Goal: Book appointment/travel/reservation

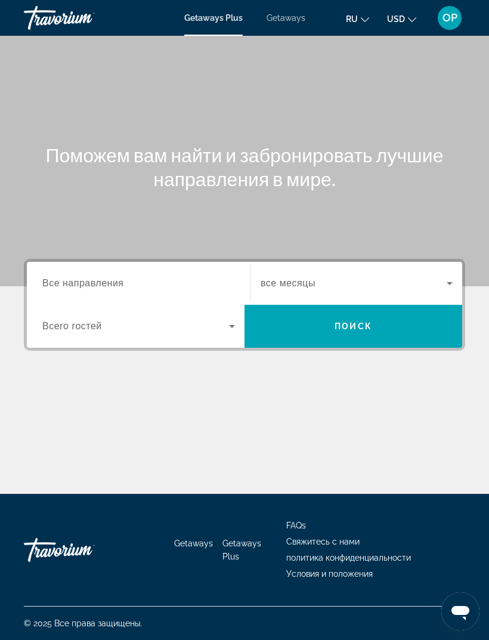
click at [283, 20] on span "Getaways" at bounding box center [286, 18] width 39 height 10
click at [72, 279] on span "Все направления" at bounding box center [83, 283] width 82 height 10
click at [72, 279] on input "Destination Все направления" at bounding box center [138, 284] width 193 height 14
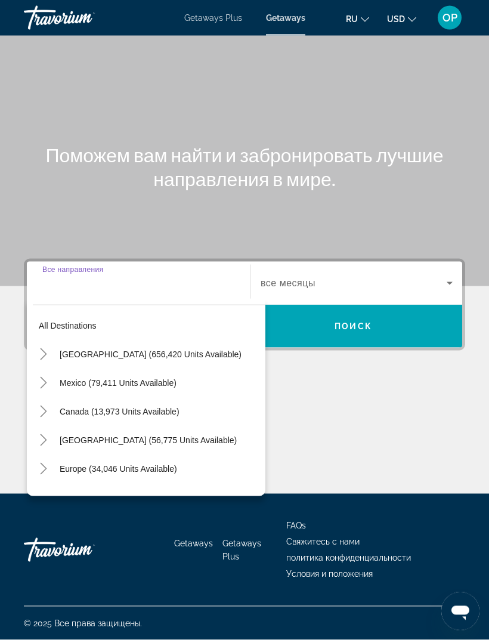
scroll to position [38, 0]
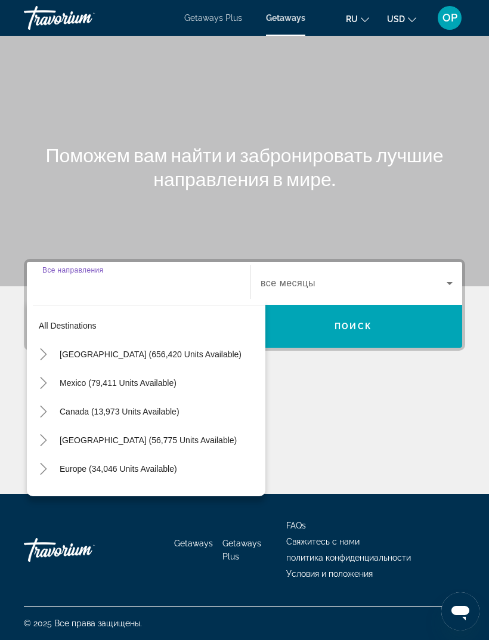
click at [78, 350] on span "[GEOGRAPHIC_DATA] (656,420 units available)" at bounding box center [151, 355] width 182 height 10
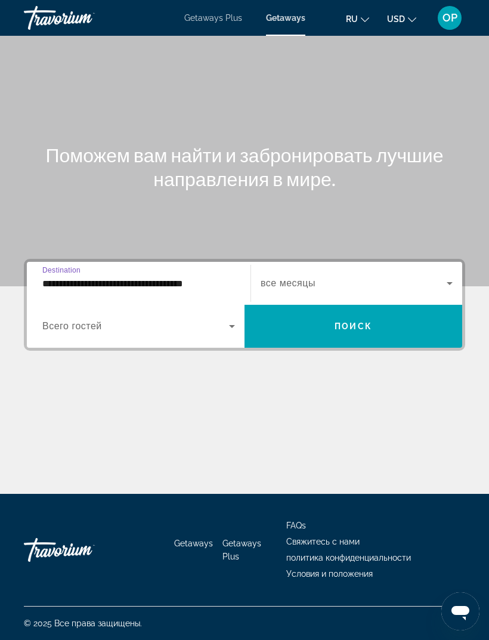
click at [80, 277] on input "**********" at bounding box center [138, 284] width 193 height 14
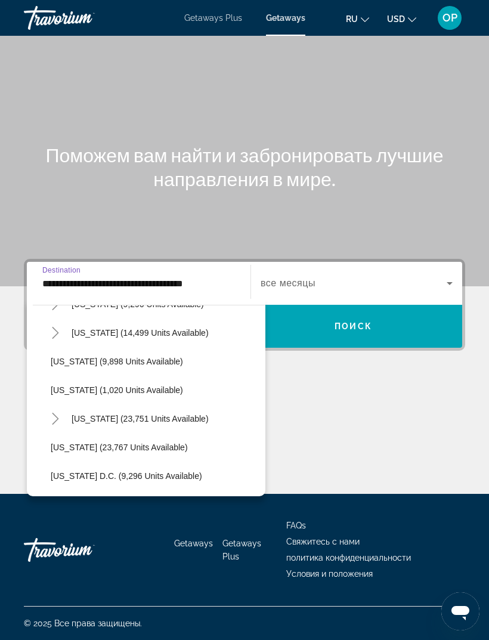
scroll to position [1103, 0]
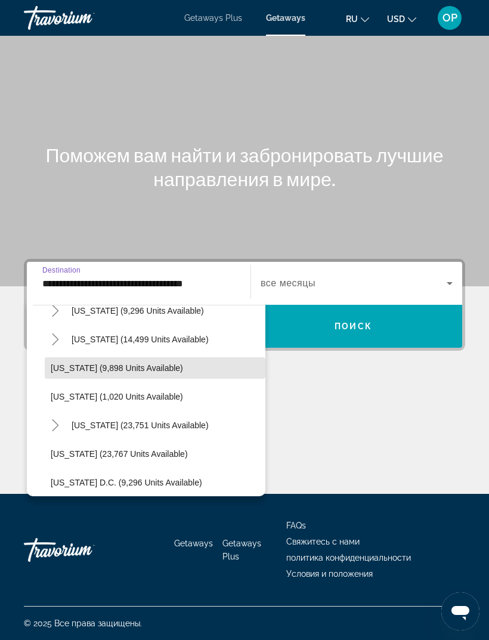
click at [82, 363] on span "[US_STATE] (9,898 units available)" at bounding box center [117, 368] width 132 height 10
type input "**********"
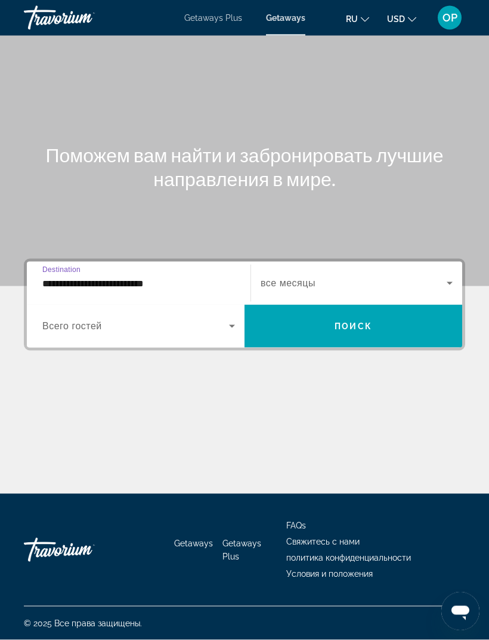
scroll to position [38, 0]
click at [81, 321] on span "Всего гостей" at bounding box center [72, 326] width 60 height 10
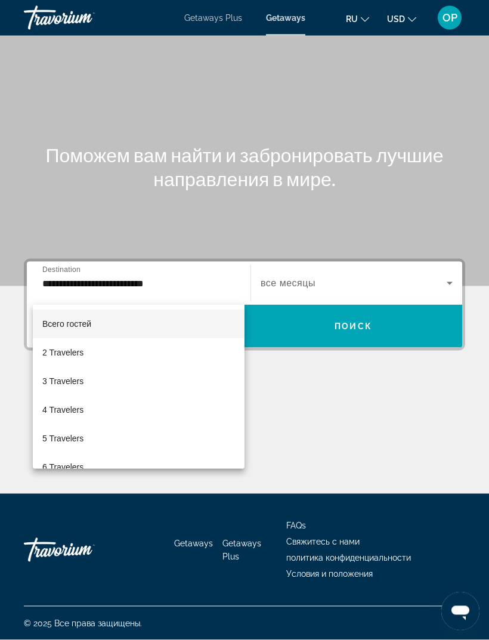
scroll to position [38, 0]
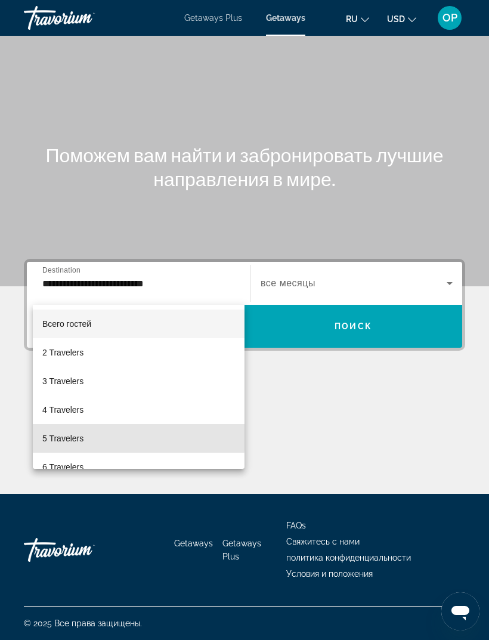
click at [61, 437] on span "5 Travelers" at bounding box center [62, 438] width 41 height 14
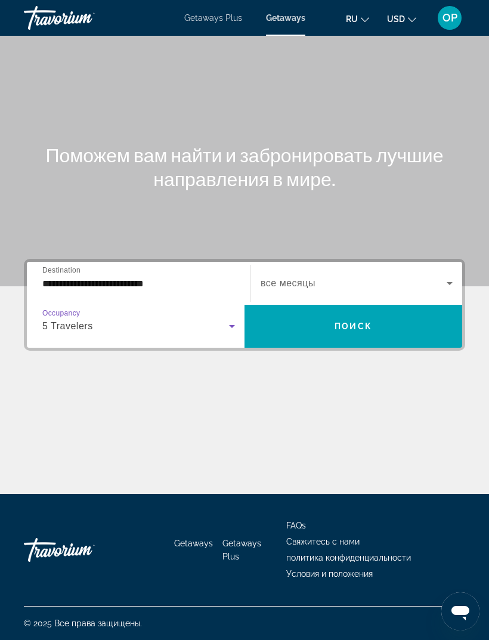
click at [418, 276] on span "Search widget" at bounding box center [354, 283] width 186 height 14
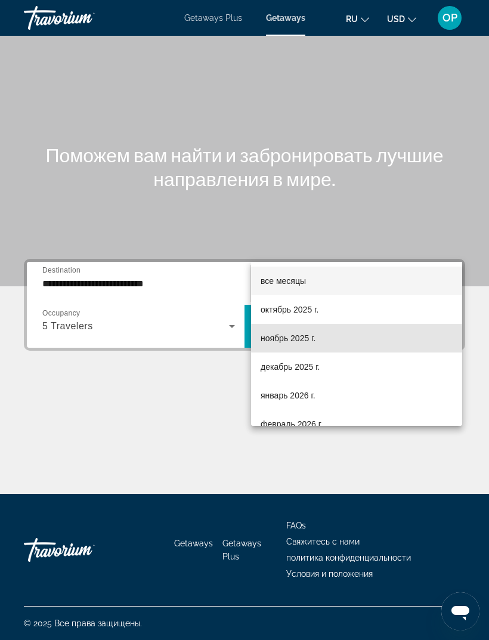
click at [277, 341] on span "ноябрь 2025 г." at bounding box center [288, 338] width 55 height 14
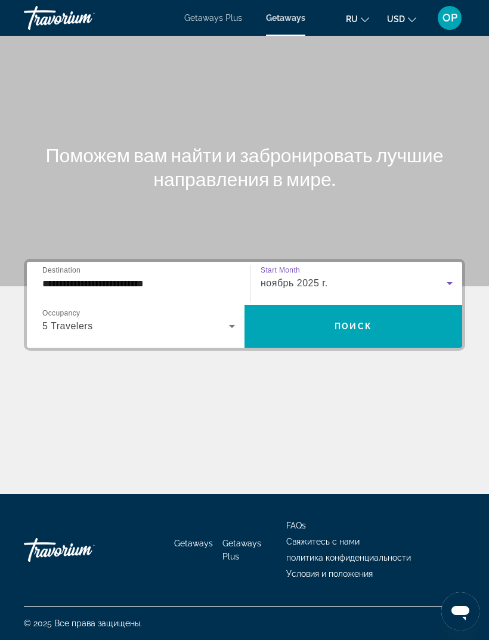
click at [351, 322] on span "Поиск" at bounding box center [354, 327] width 38 height 10
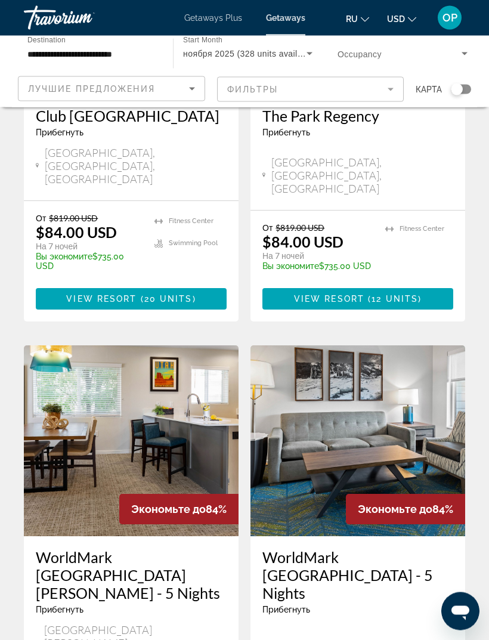
scroll to position [2236, 0]
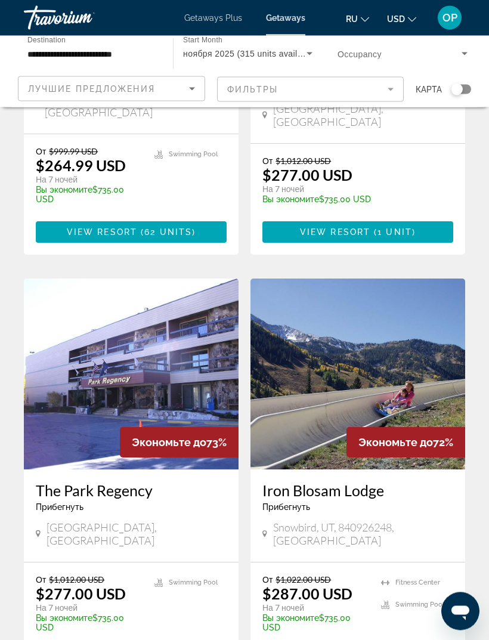
scroll to position [2155, 0]
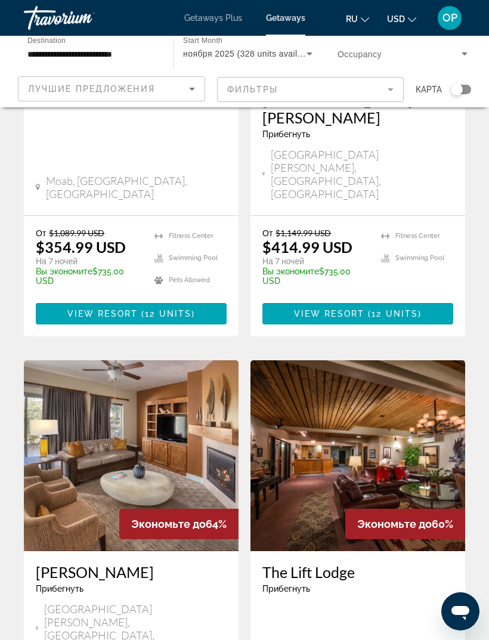
scroll to position [1170, 0]
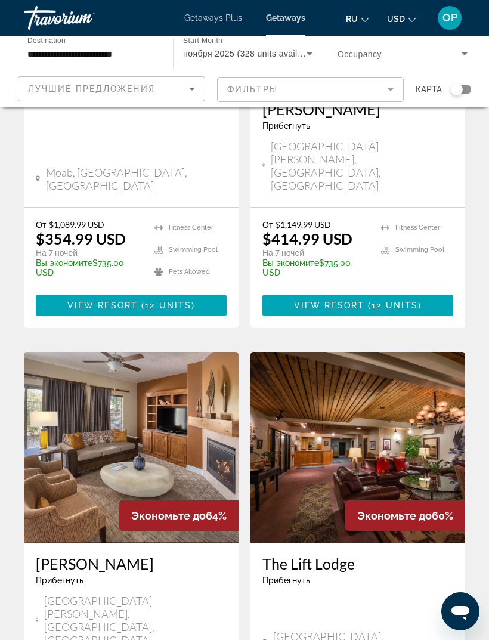
click at [103, 352] on img "Main content" at bounding box center [131, 447] width 215 height 191
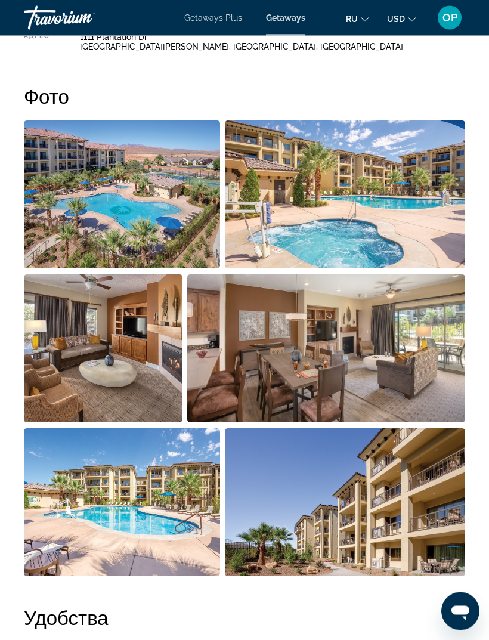
scroll to position [685, 0]
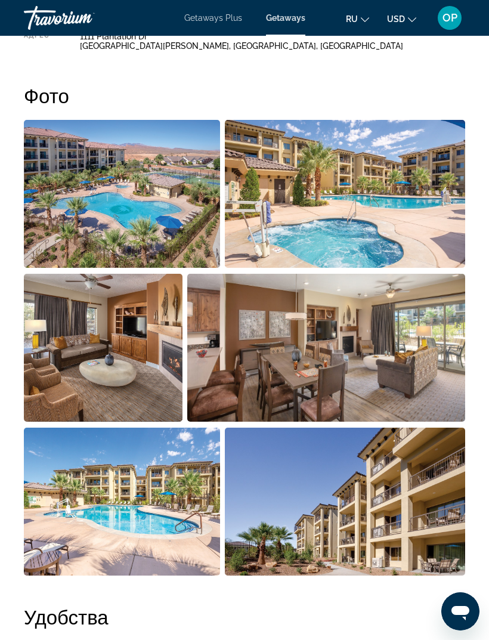
click at [91, 350] on img "Open full-screen image slider" at bounding box center [103, 348] width 159 height 148
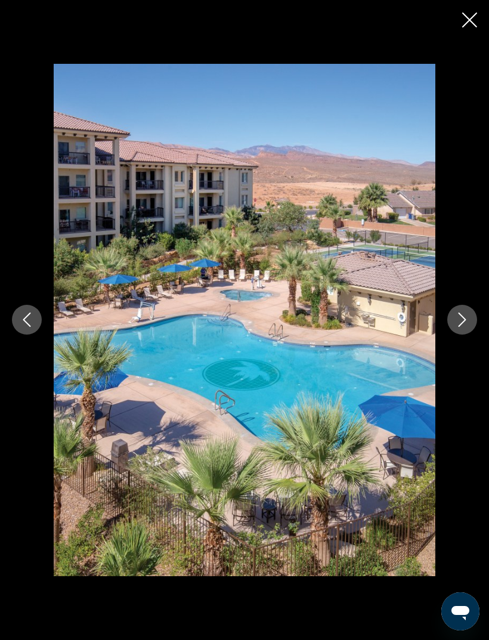
click at [451, 335] on button "Next image" at bounding box center [462, 320] width 30 height 30
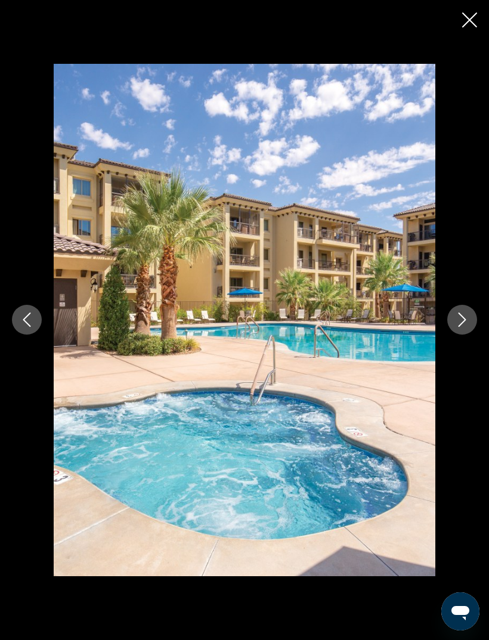
click at [465, 327] on icon "Next image" at bounding box center [463, 320] width 8 height 14
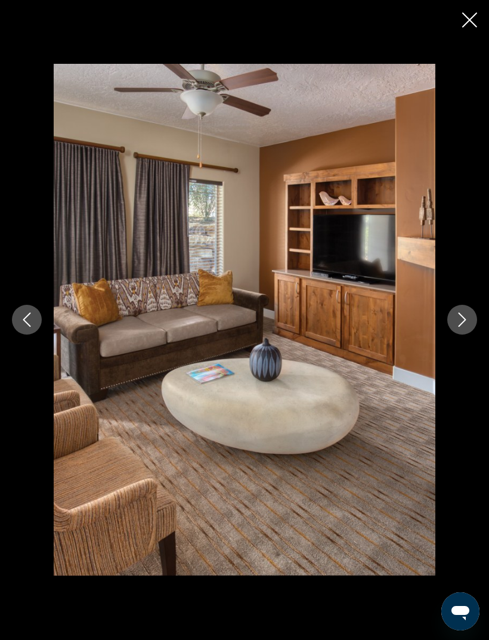
click at [456, 327] on icon "Next image" at bounding box center [462, 320] width 14 height 14
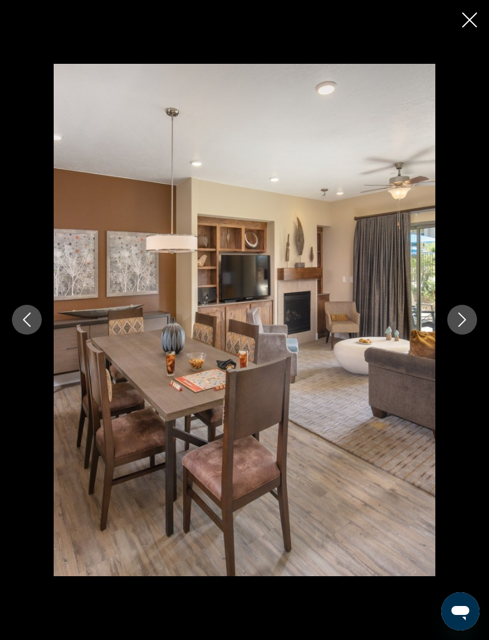
click at [31, 327] on icon "Previous image" at bounding box center [27, 320] width 14 height 14
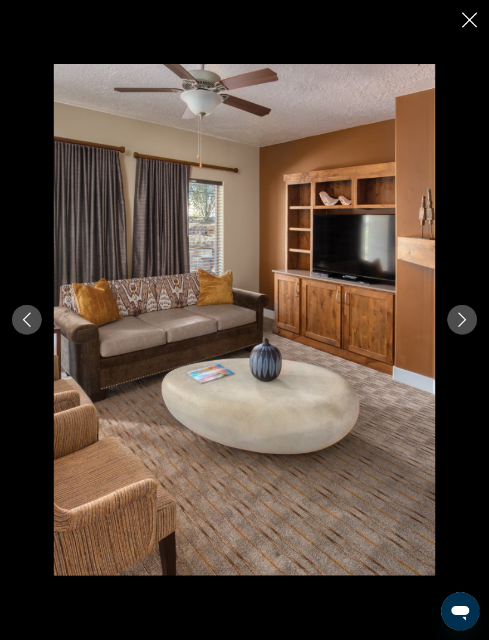
click at [452, 335] on button "Next image" at bounding box center [462, 320] width 30 height 30
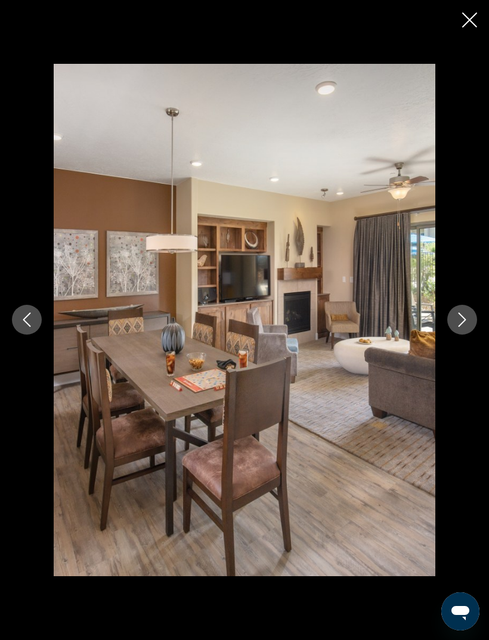
click at [451, 335] on button "Next image" at bounding box center [462, 320] width 30 height 30
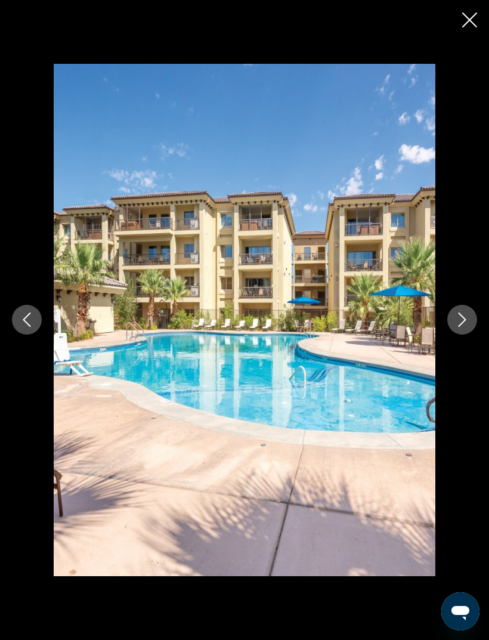
click at [455, 335] on button "Next image" at bounding box center [462, 320] width 30 height 30
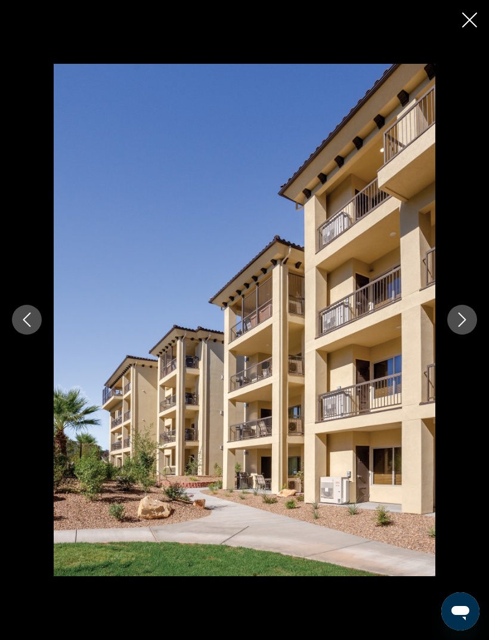
click at [468, 327] on icon "Next image" at bounding box center [462, 320] width 14 height 14
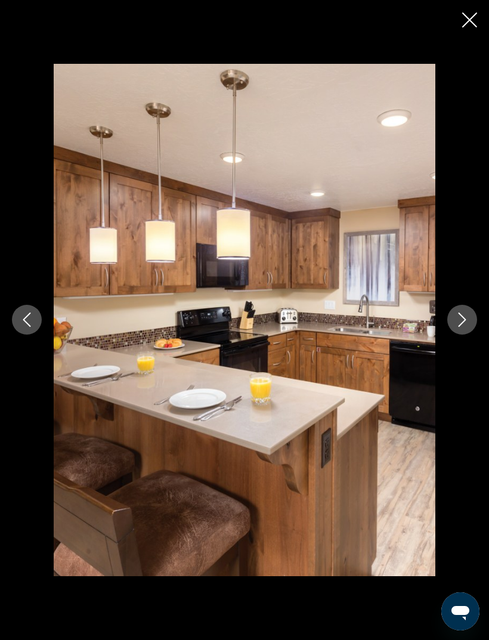
click at [465, 335] on button "Next image" at bounding box center [462, 320] width 30 height 30
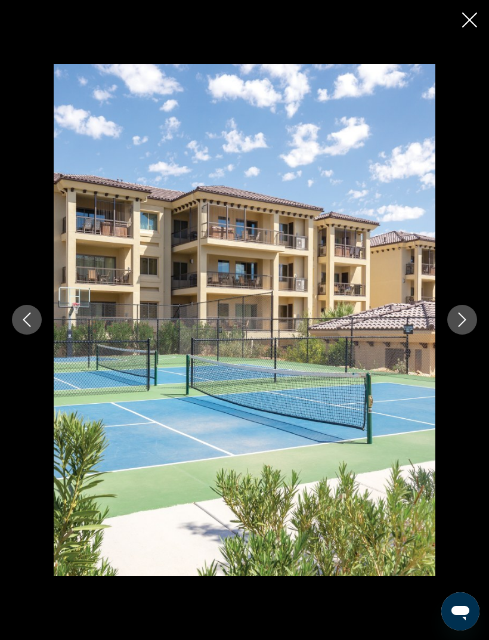
click at [457, 327] on icon "Next image" at bounding box center [462, 320] width 14 height 14
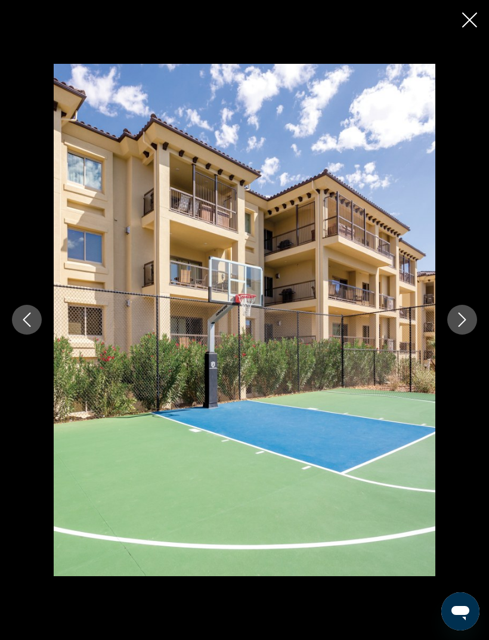
click at [461, 327] on icon "Next image" at bounding box center [463, 320] width 8 height 14
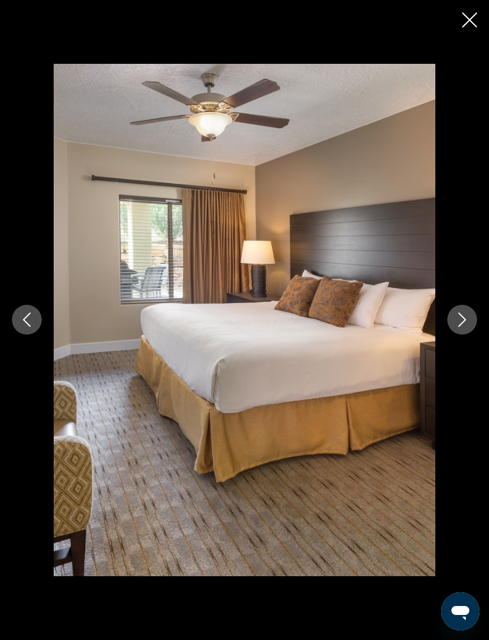
click at [466, 327] on icon "Next image" at bounding box center [462, 320] width 14 height 14
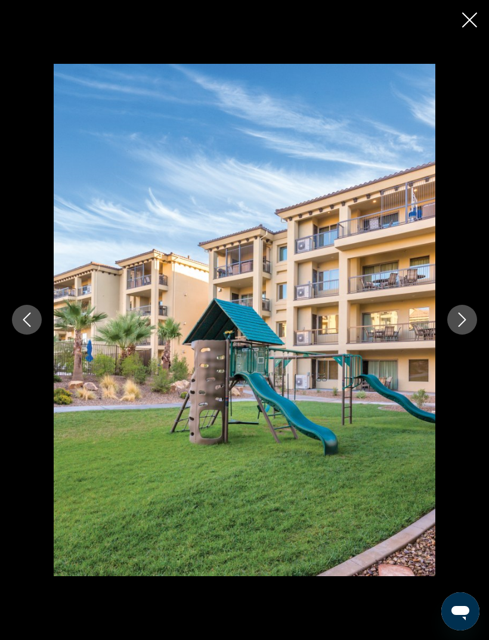
click at [458, 327] on icon "Next image" at bounding box center [462, 320] width 14 height 14
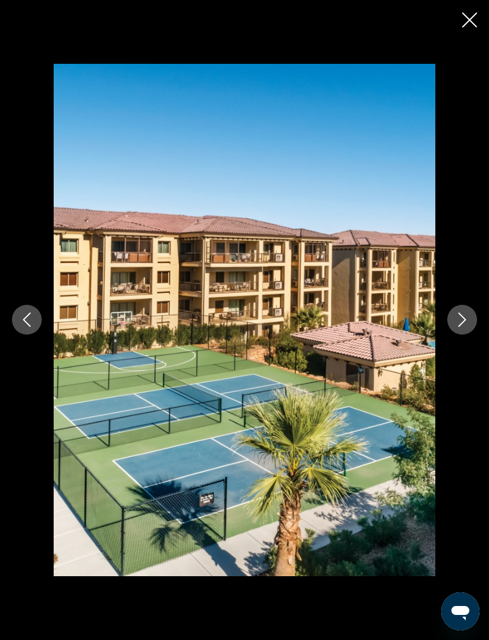
click at [460, 327] on icon "Next image" at bounding box center [462, 320] width 14 height 14
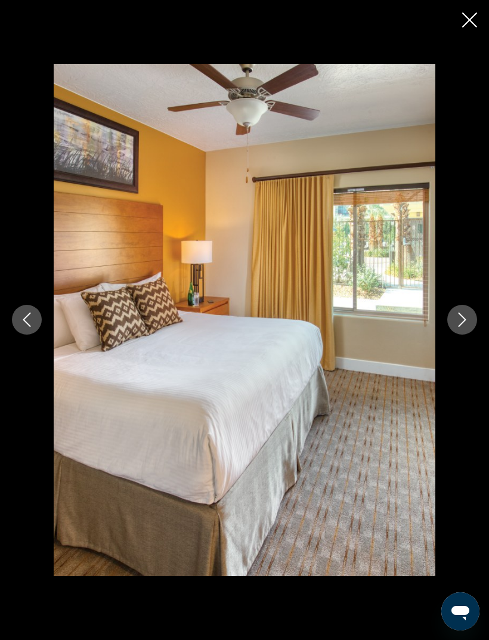
click at [457, 335] on button "Next image" at bounding box center [462, 320] width 30 height 30
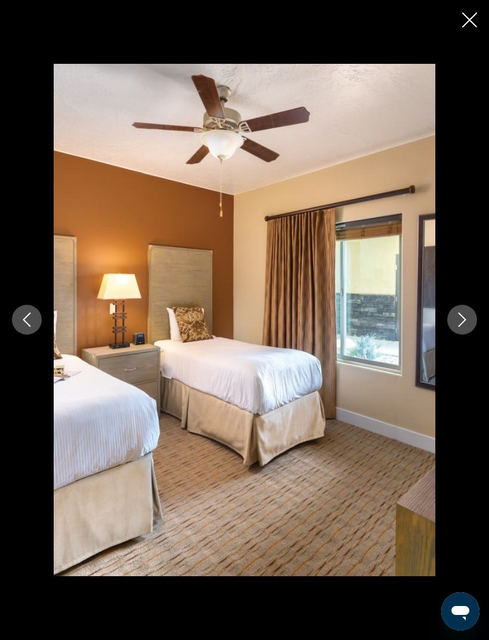
click at [459, 327] on icon "Next image" at bounding box center [462, 320] width 14 height 14
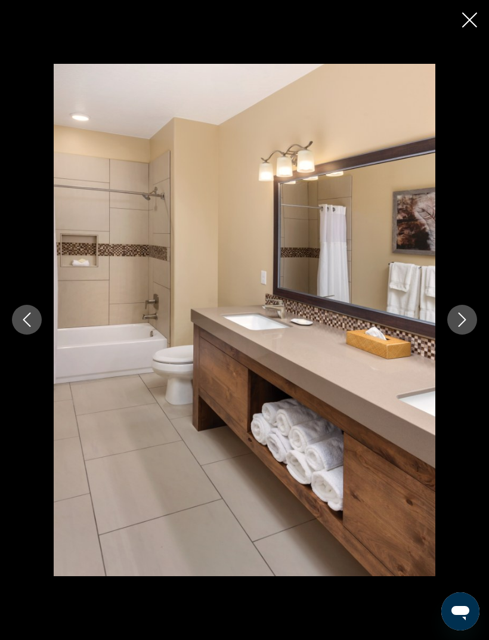
click at [456, 327] on icon "Next image" at bounding box center [462, 320] width 14 height 14
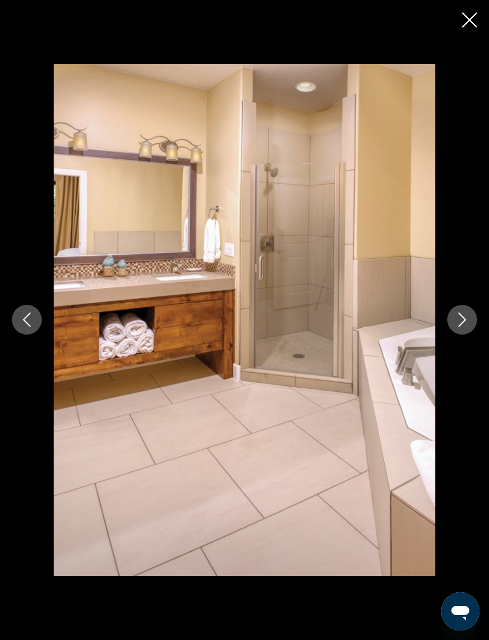
click at [457, 335] on button "Next image" at bounding box center [462, 320] width 30 height 30
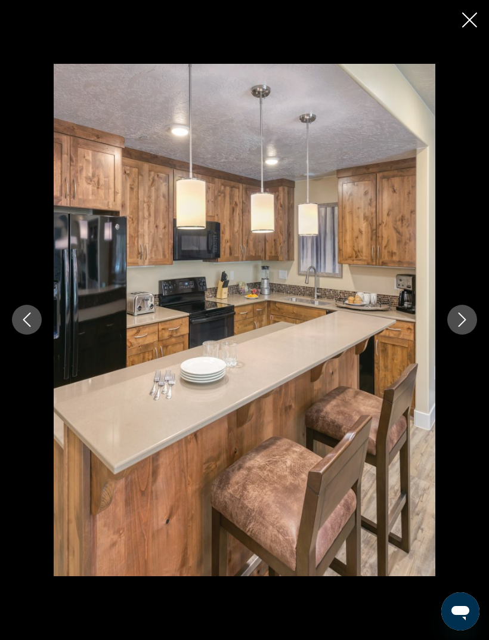
click at [460, 327] on icon "Next image" at bounding box center [462, 320] width 14 height 14
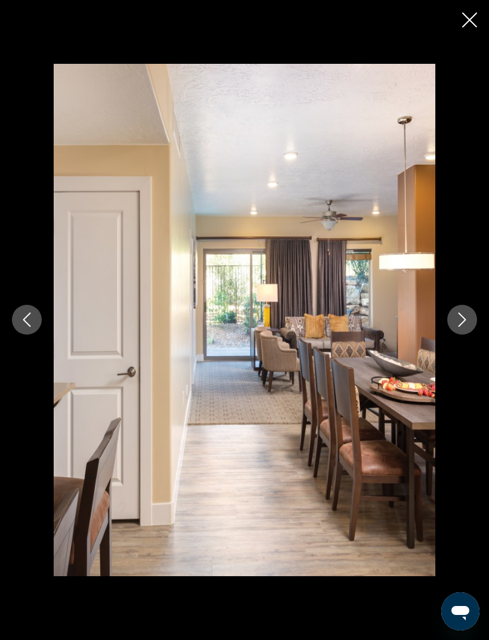
click at [460, 335] on button "Next image" at bounding box center [462, 320] width 30 height 30
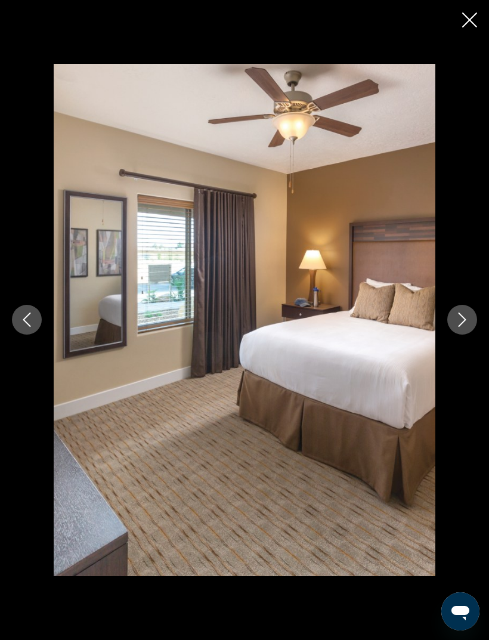
click at [461, 331] on button "Next image" at bounding box center [462, 320] width 30 height 30
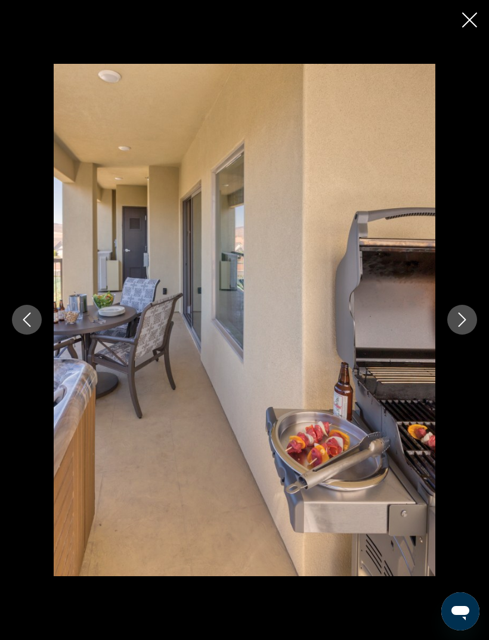
click at [461, 327] on icon "Next image" at bounding box center [462, 320] width 14 height 14
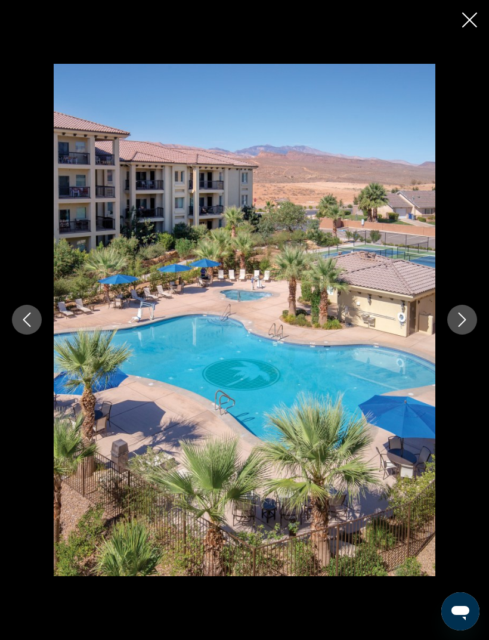
click at [470, 20] on icon "Close slideshow" at bounding box center [469, 20] width 15 height 15
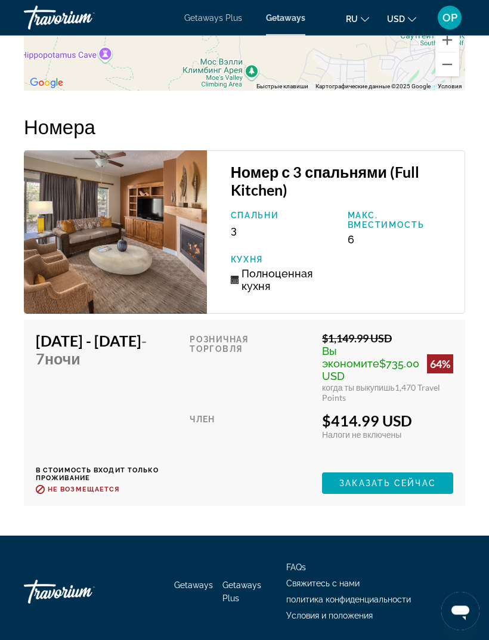
scroll to position [2249, 0]
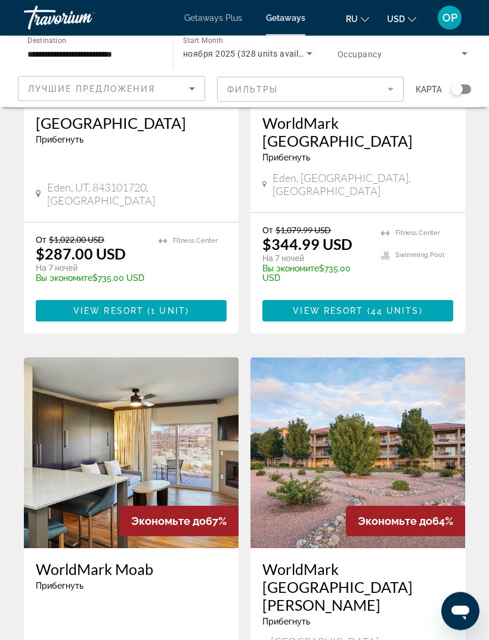
scroll to position [830, 0]
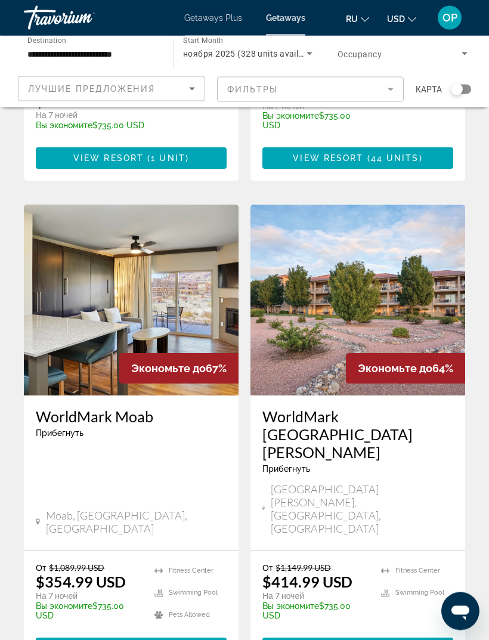
click at [372, 243] on img "Main content" at bounding box center [358, 300] width 215 height 191
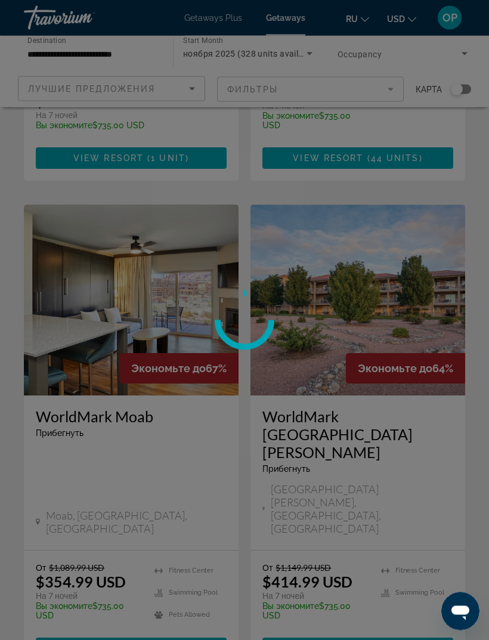
scroll to position [827, 0]
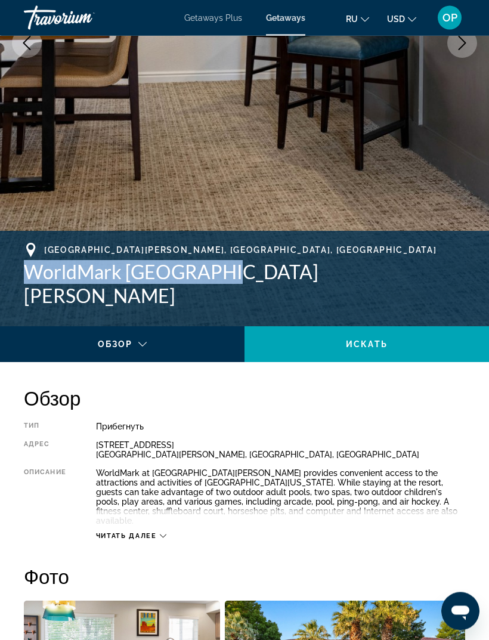
scroll to position [276, 0]
